Goal: Information Seeking & Learning: Learn about a topic

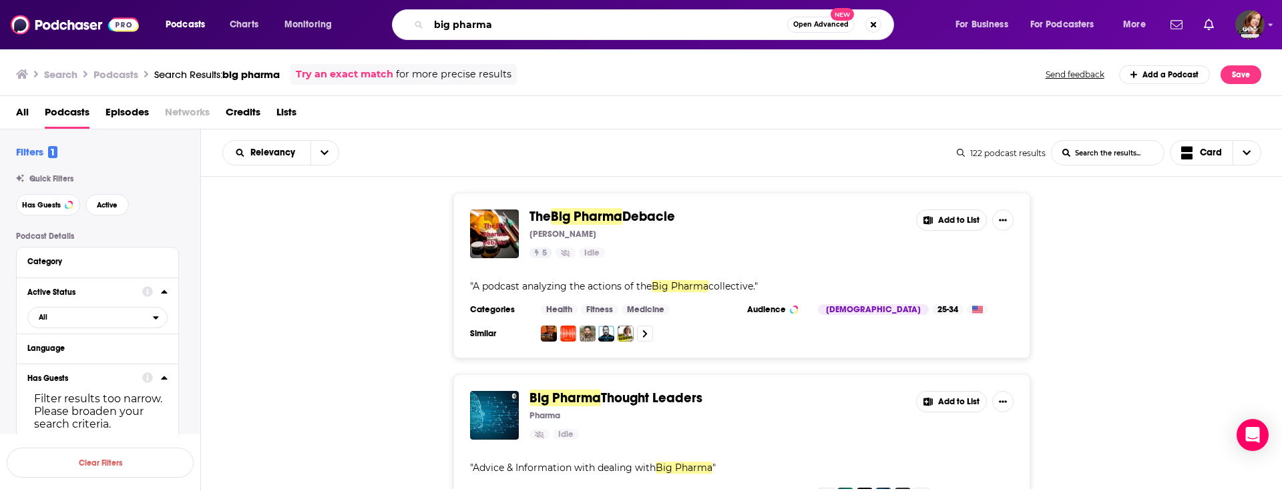
drag, startPoint x: 519, startPoint y: 28, endPoint x: 280, endPoint y: 28, distance: 239.6
click at [280, 28] on div "Podcasts Charts Monitoring big pharma Open Advanced New For Business For Podcas…" at bounding box center [657, 24] width 1002 height 31
type input "l"
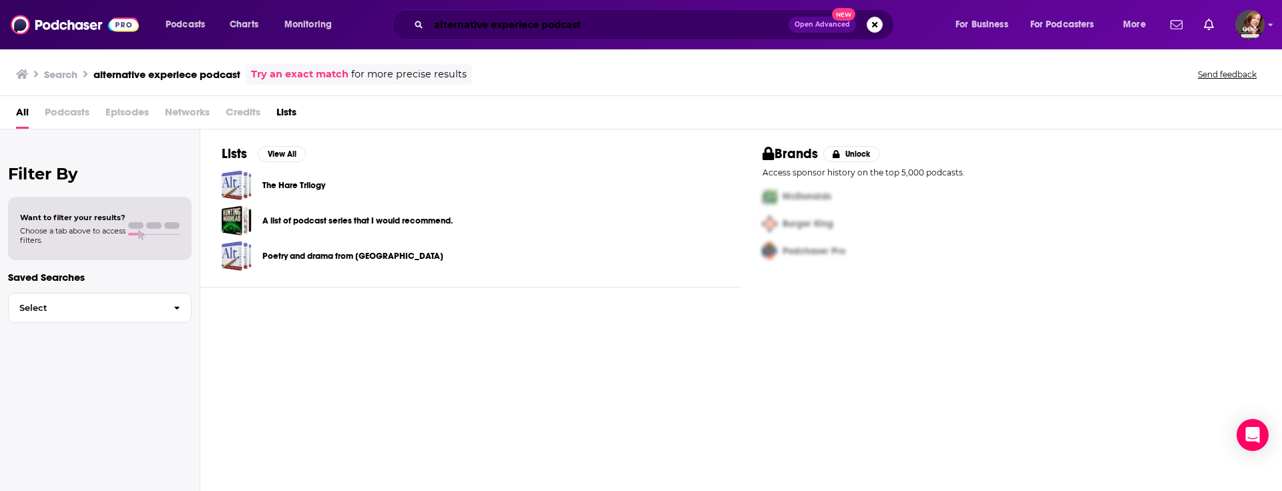
click at [529, 21] on input "alternative experiece podcast" at bounding box center [609, 24] width 360 height 21
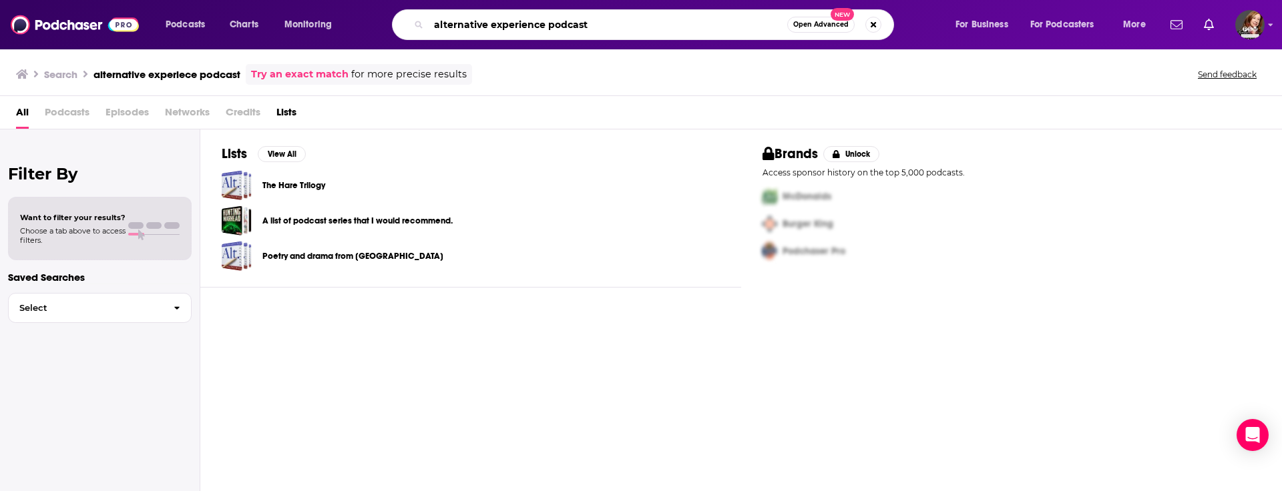
type input "alternative experience podcast"
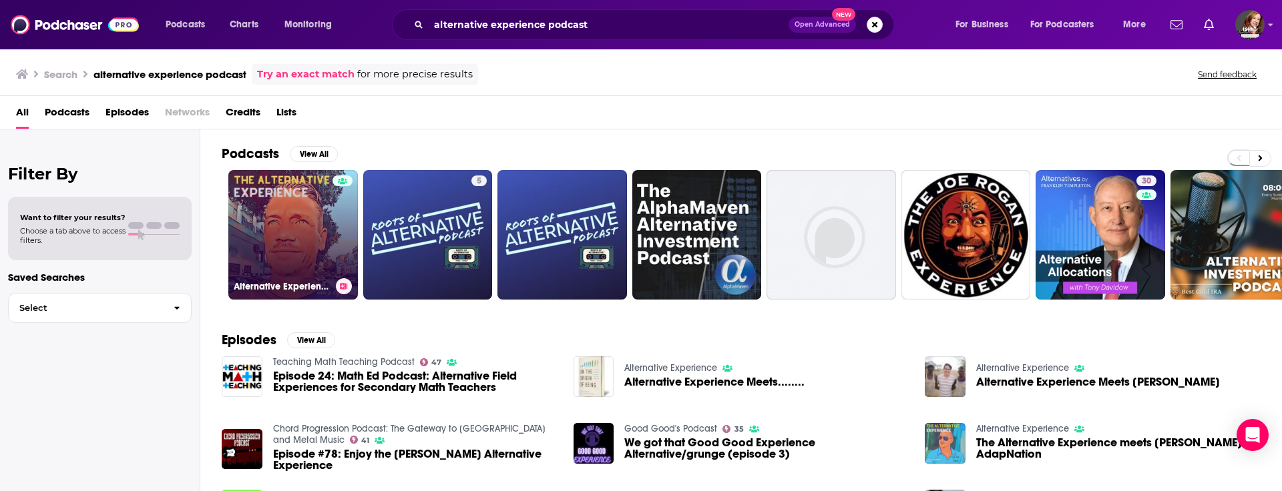
click at [294, 220] on link "Alternative Experience" at bounding box center [293, 235] width 130 height 130
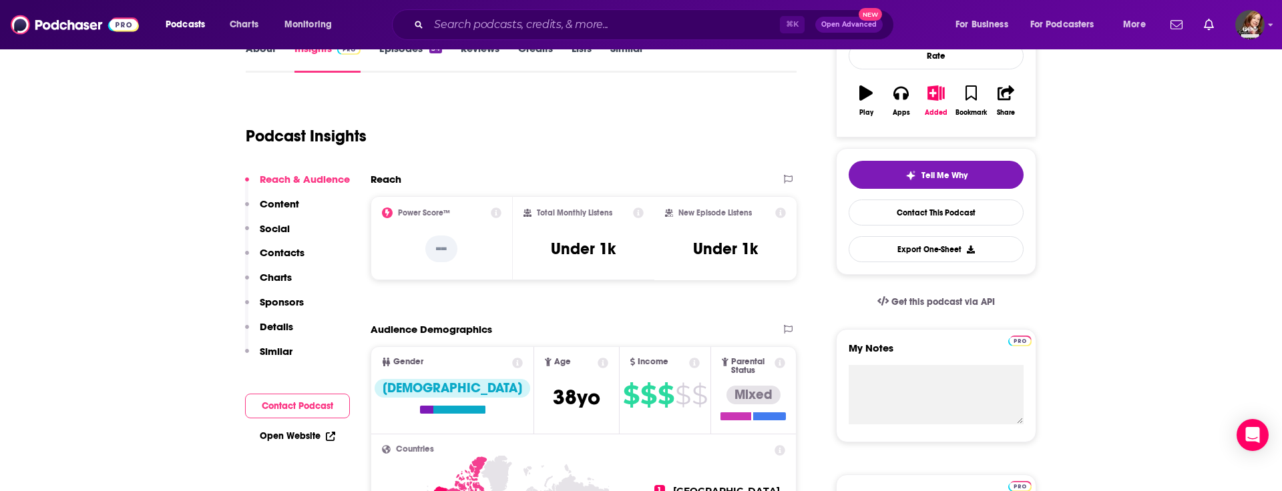
scroll to position [246, 0]
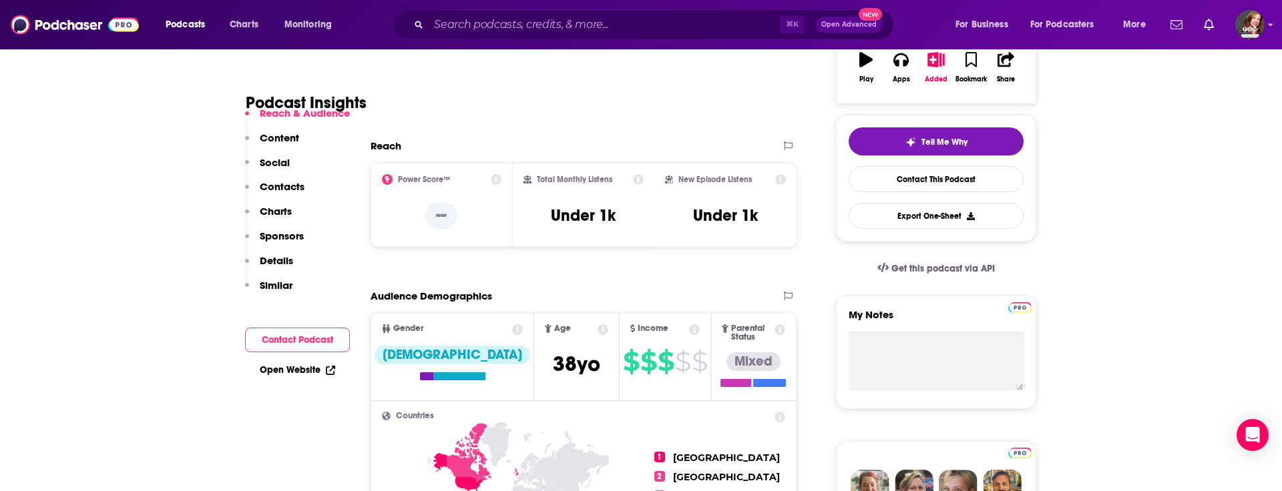
click at [294, 336] on button "Contact Podcast" at bounding box center [297, 340] width 105 height 25
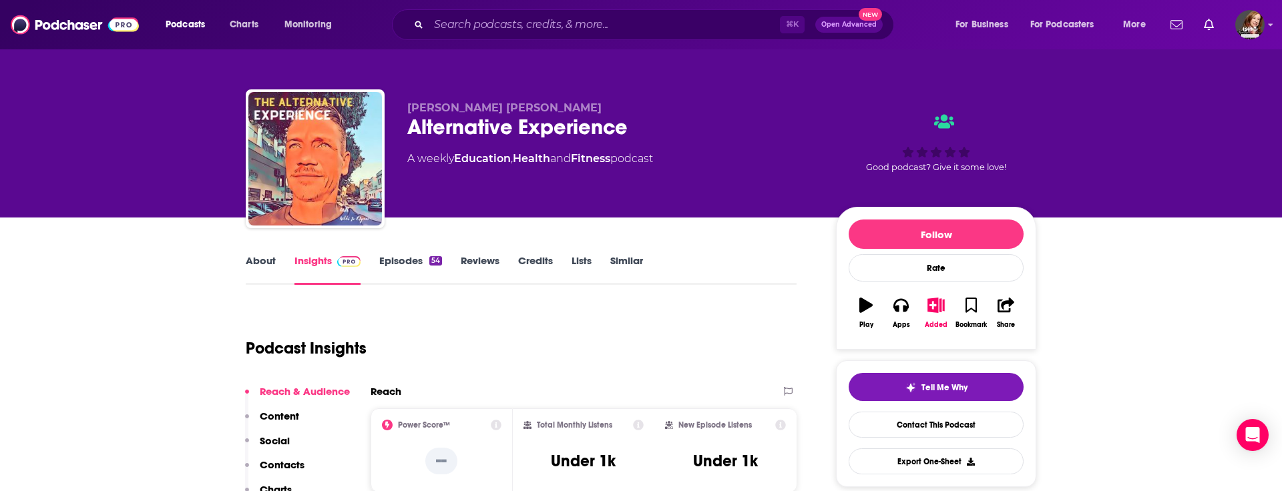
scroll to position [84, 0]
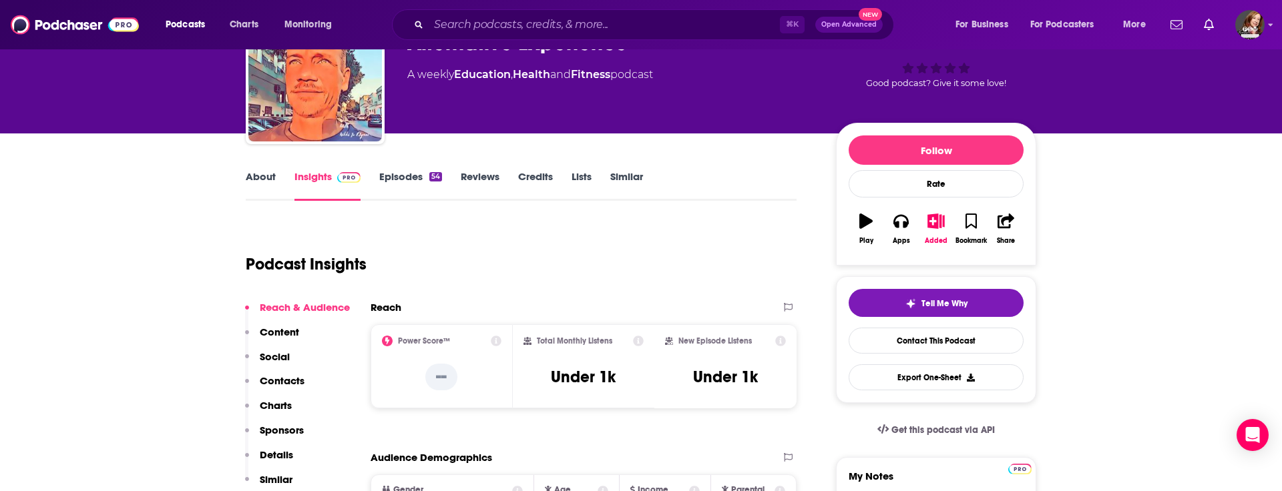
click at [255, 176] on link "About" at bounding box center [261, 185] width 30 height 31
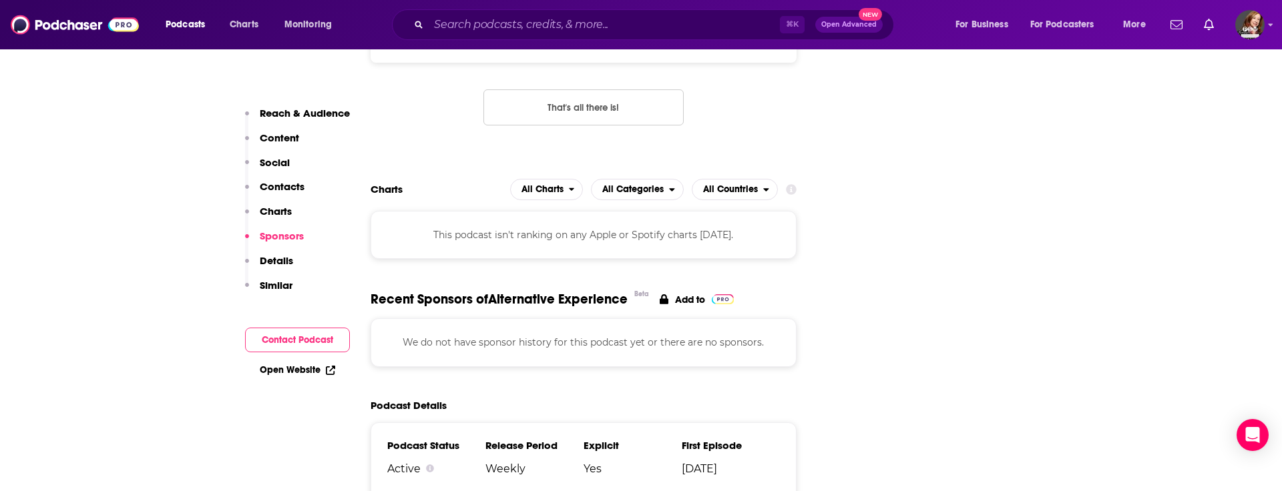
scroll to position [1323, 0]
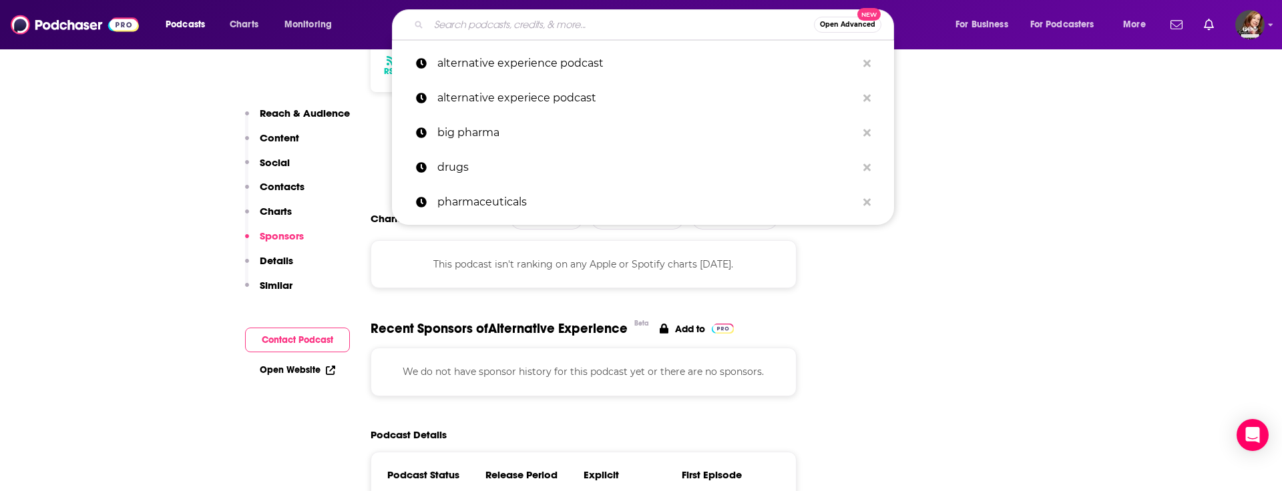
click at [575, 25] on input "Search podcasts, credits, & more..." at bounding box center [621, 24] width 385 height 21
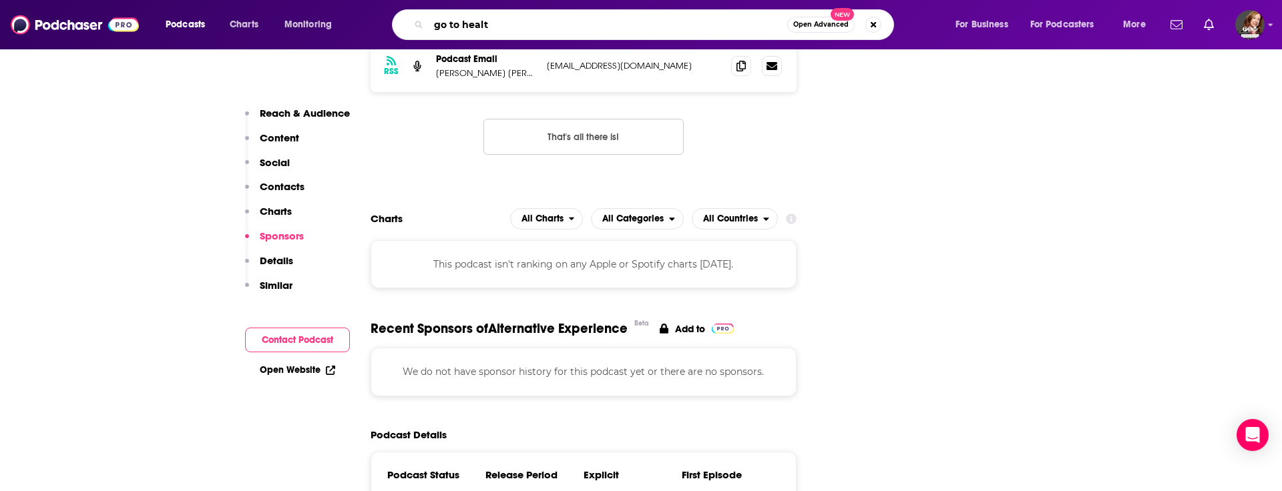
type input "go to health"
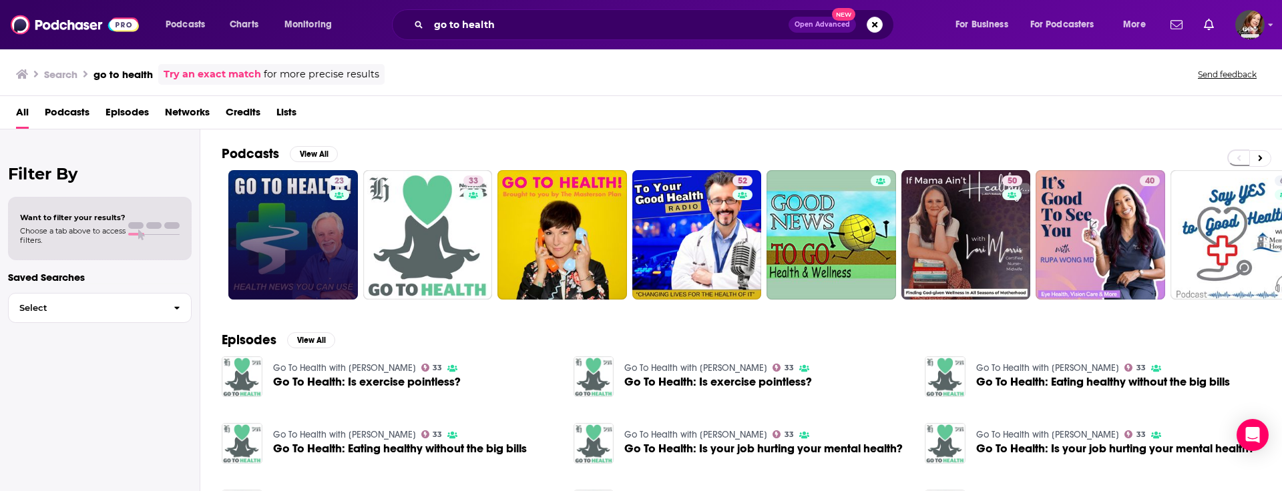
click at [288, 239] on link "23" at bounding box center [293, 235] width 130 height 130
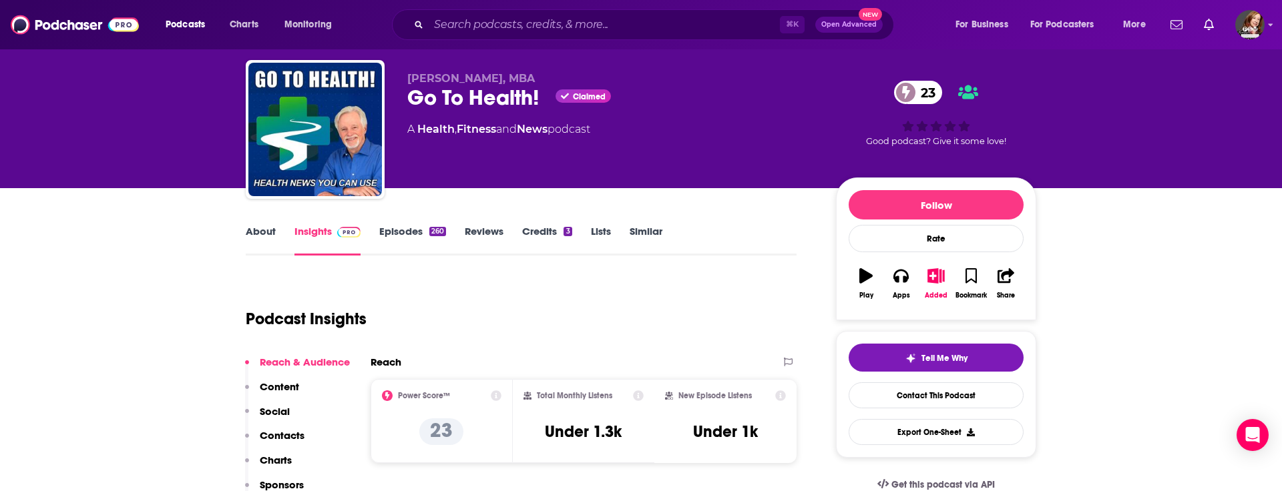
scroll to position [9, 0]
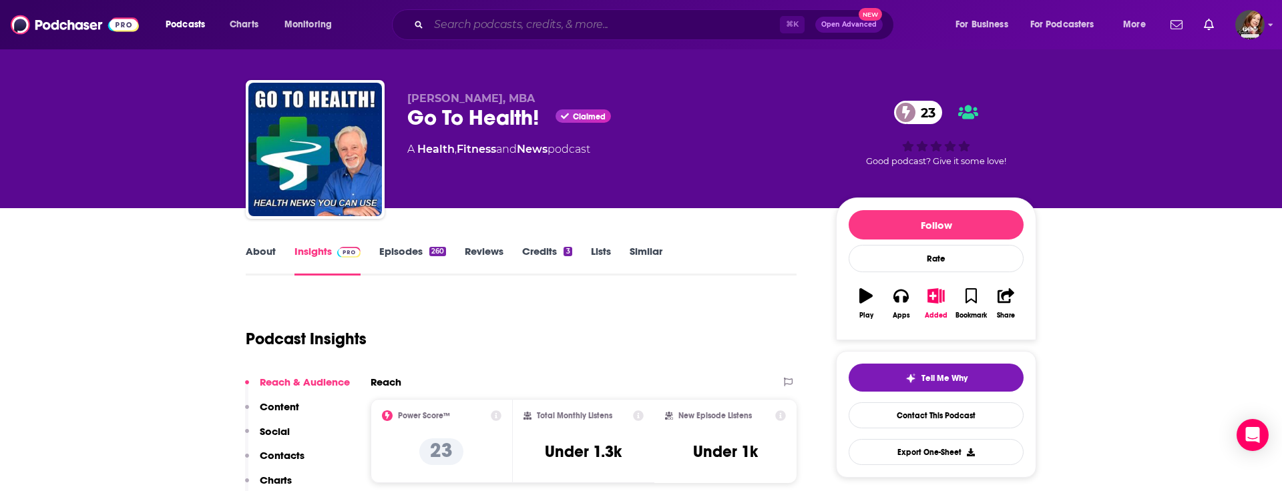
click at [489, 26] on input "Search podcasts, credits, & more..." at bounding box center [604, 24] width 351 height 21
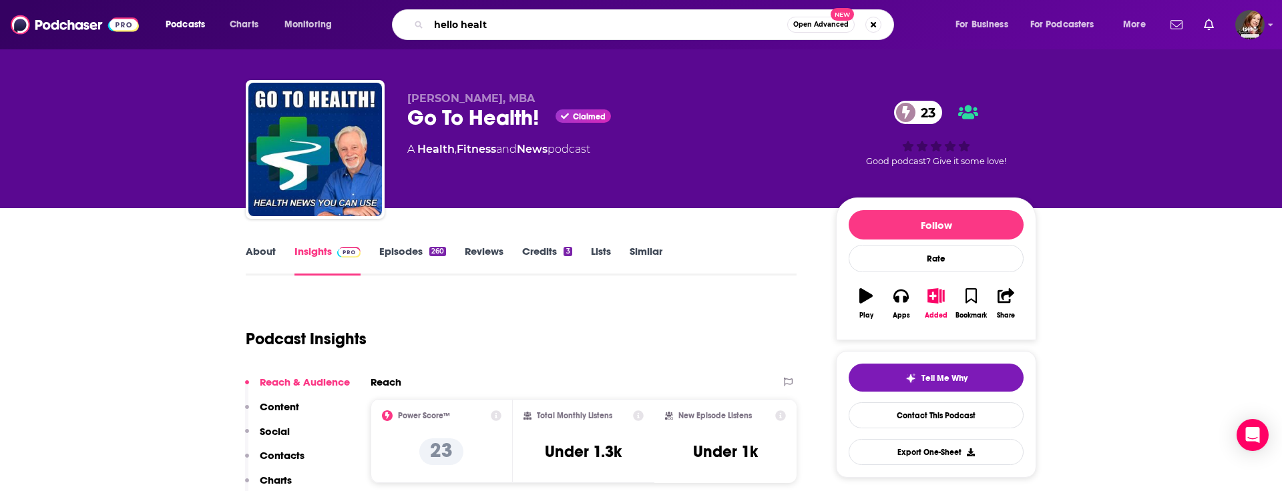
type input "hello health"
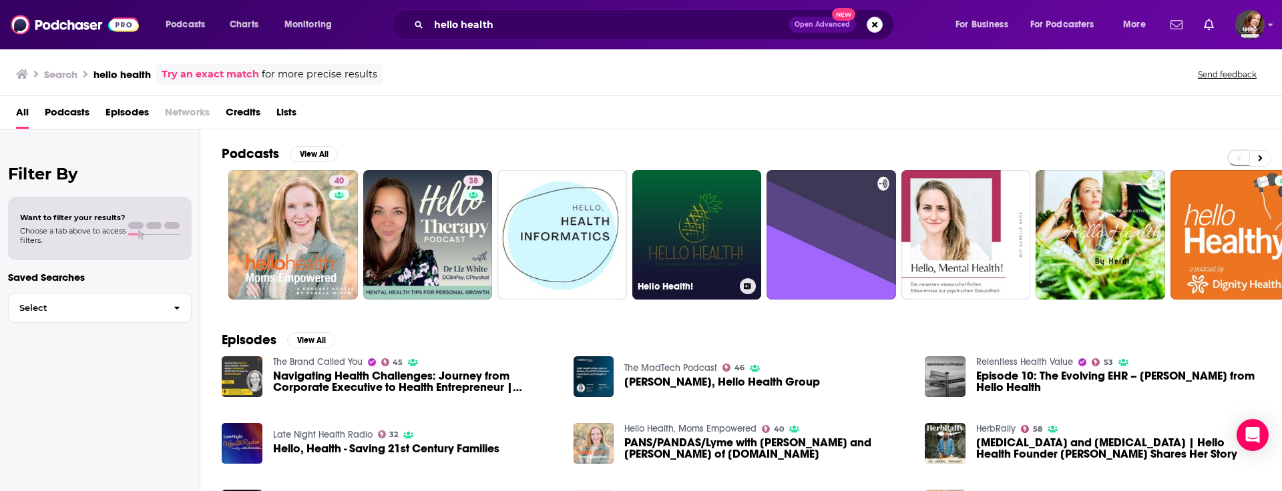
click at [713, 222] on link "Hello Health!" at bounding box center [697, 235] width 130 height 130
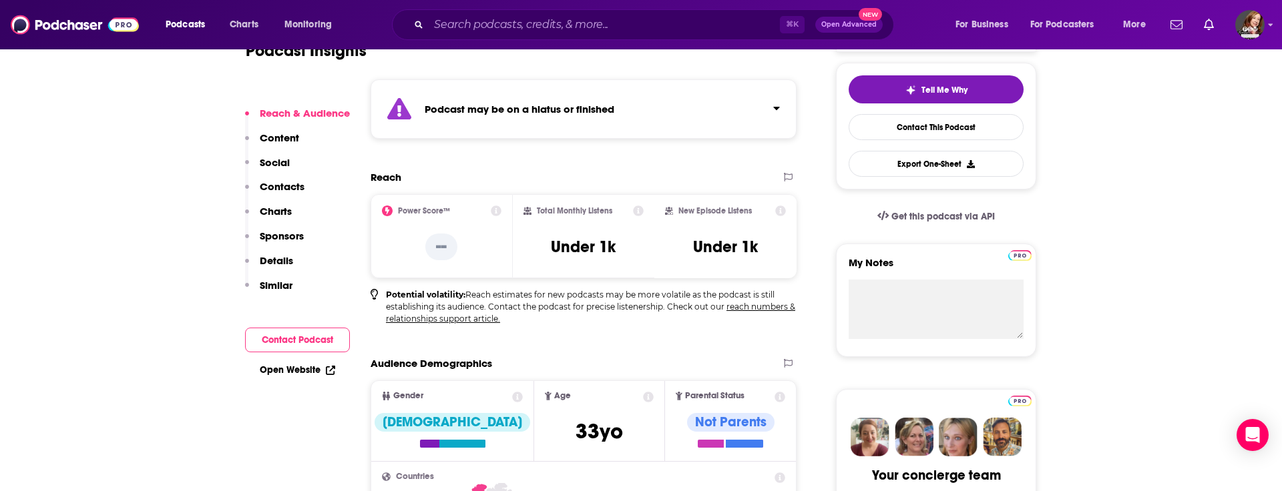
scroll to position [247, 0]
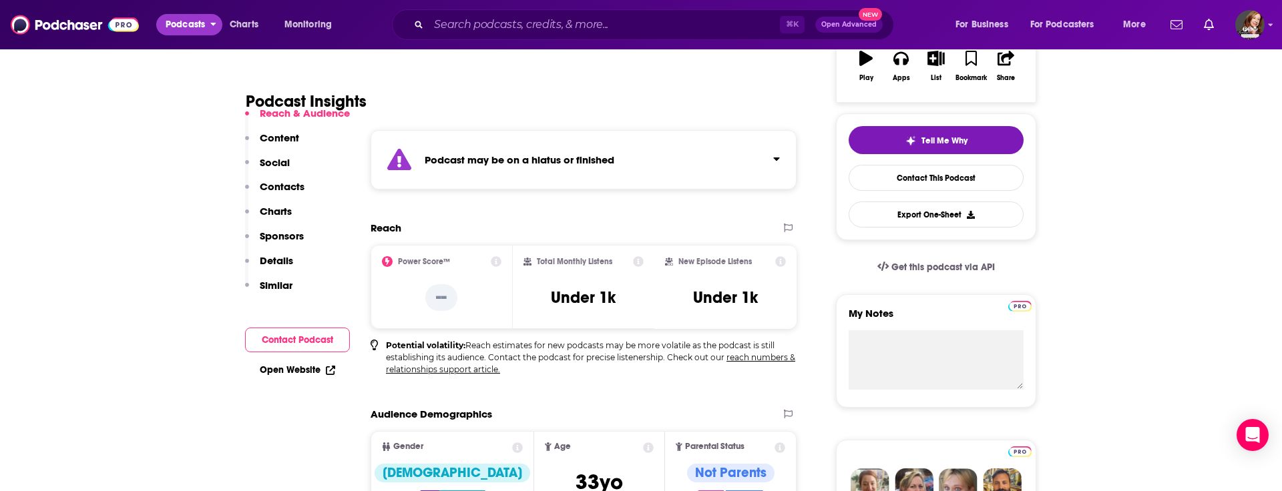
click at [177, 27] on span "Podcasts" at bounding box center [185, 24] width 39 height 19
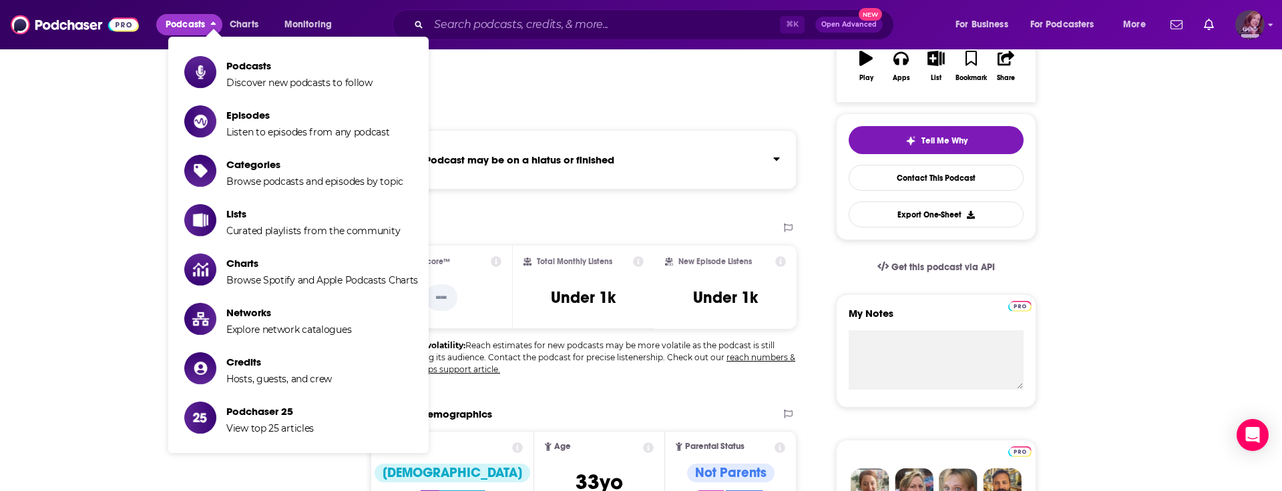
click at [1256, 27] on img "Logged in as pamelastevensmedia" at bounding box center [1249, 24] width 29 height 29
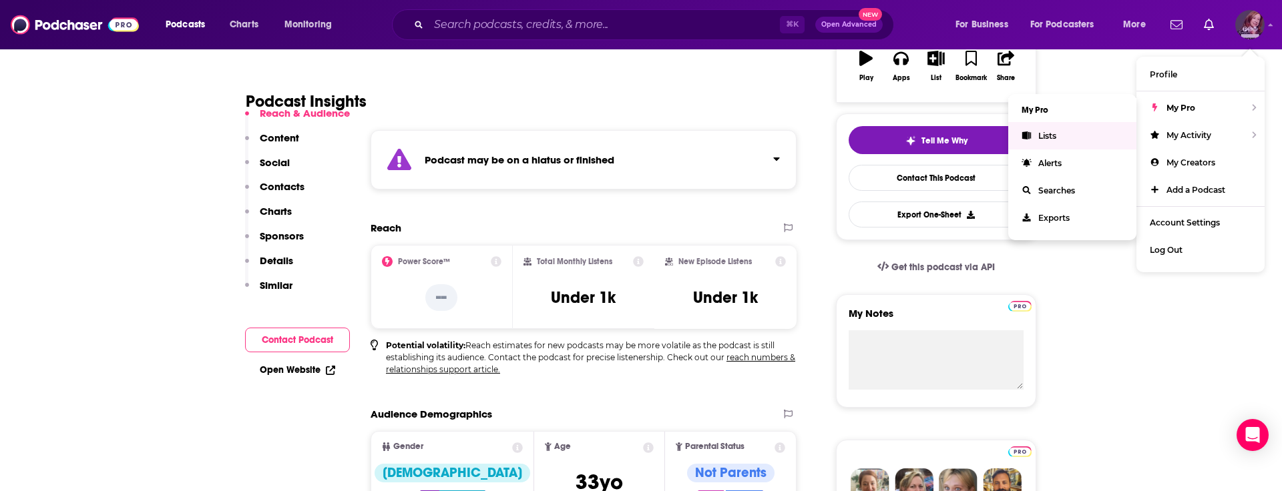
click at [1045, 133] on span "Lists" at bounding box center [1047, 136] width 18 height 10
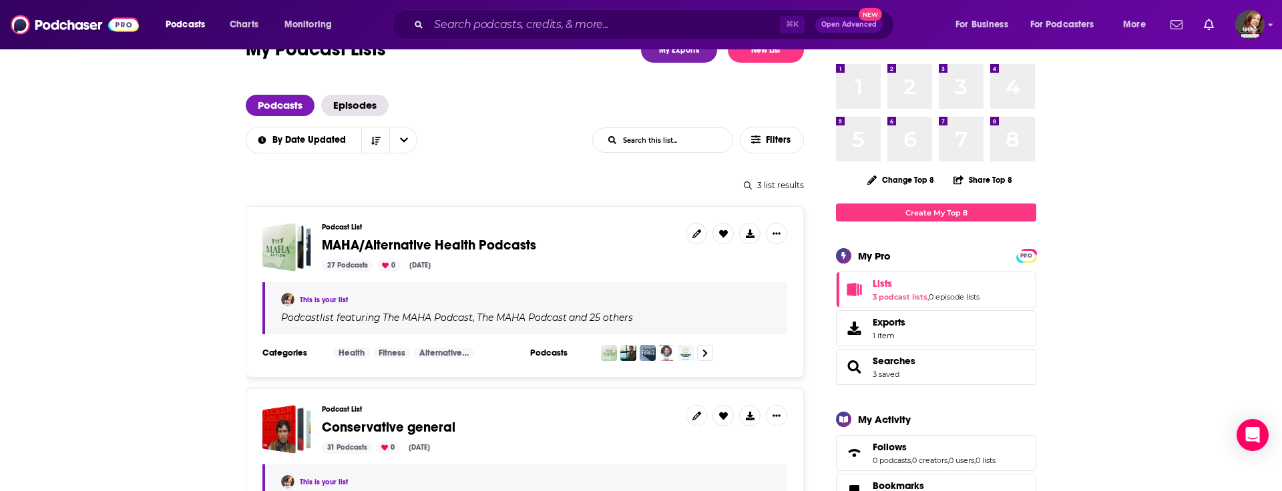
scroll to position [48, 0]
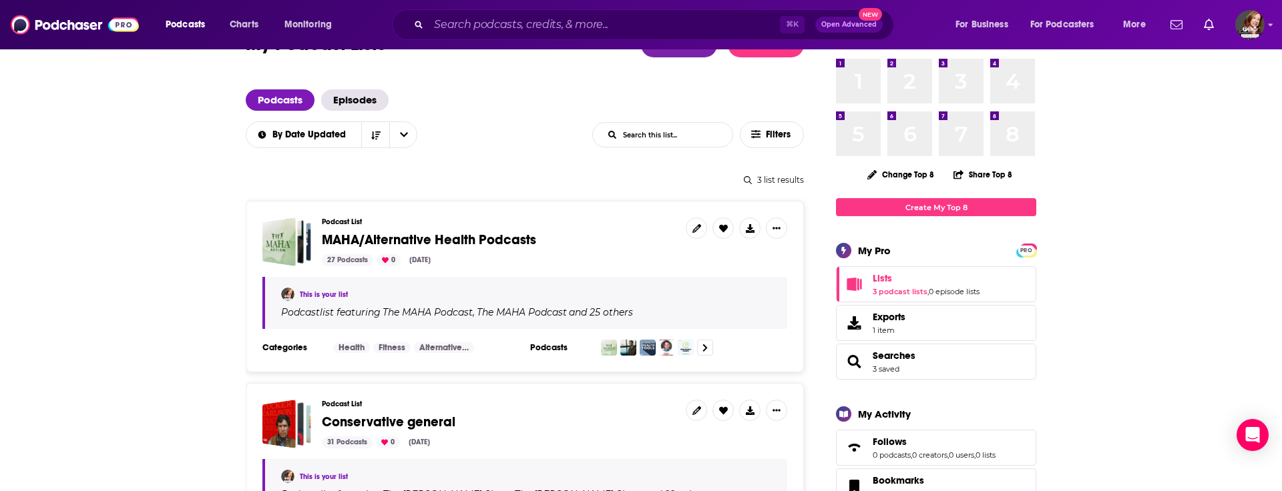
click at [506, 242] on span "MAHA/Alternative Health Podcasts" at bounding box center [429, 240] width 214 height 17
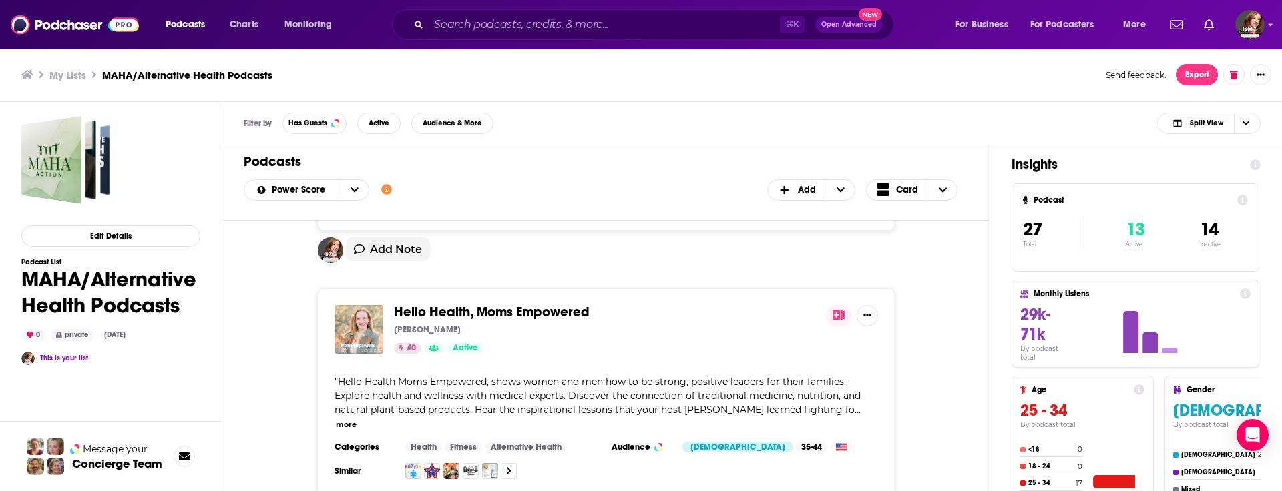
scroll to position [1738, 0]
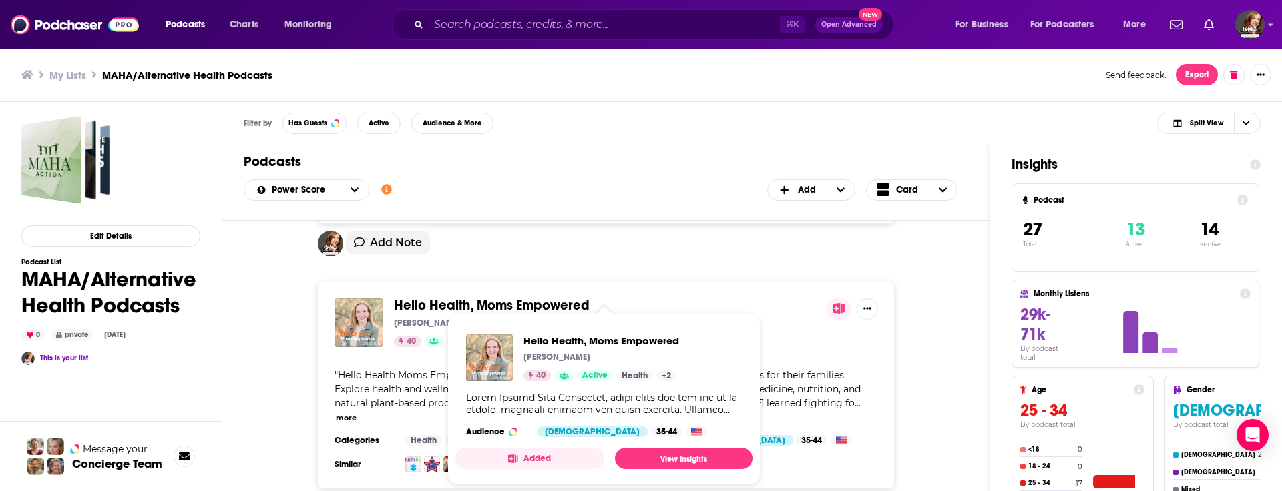
click at [527, 297] on span "Hello Health, Moms Empowered" at bounding box center [492, 305] width 196 height 17
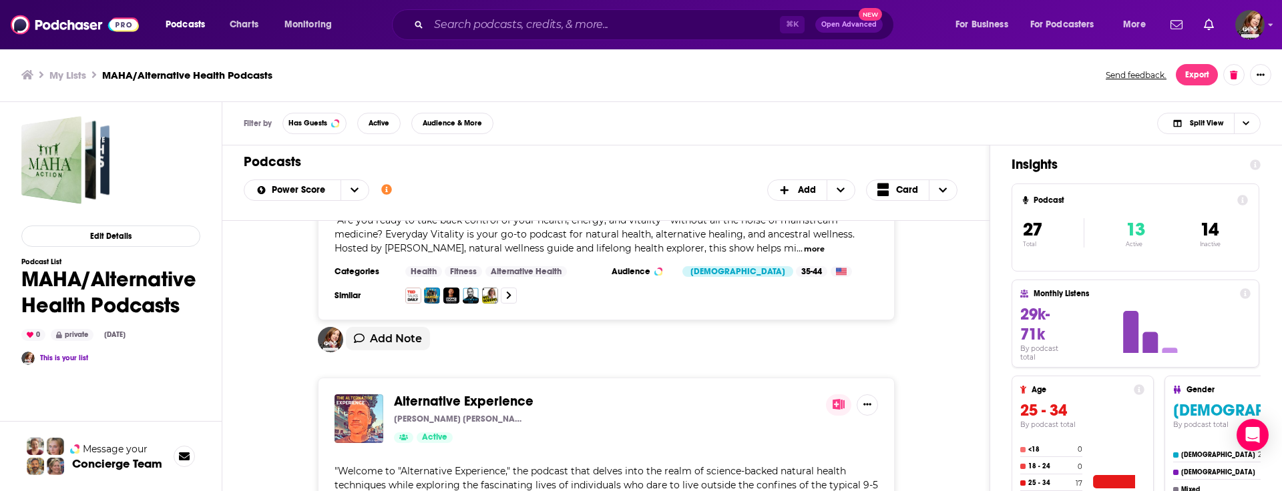
scroll to position [6415, 0]
